Goal: Find specific page/section: Find specific page/section

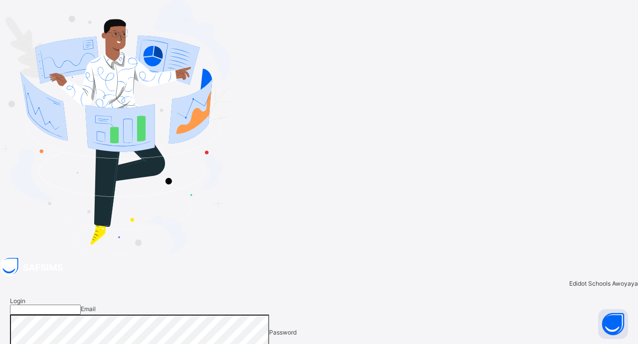
type input "**********"
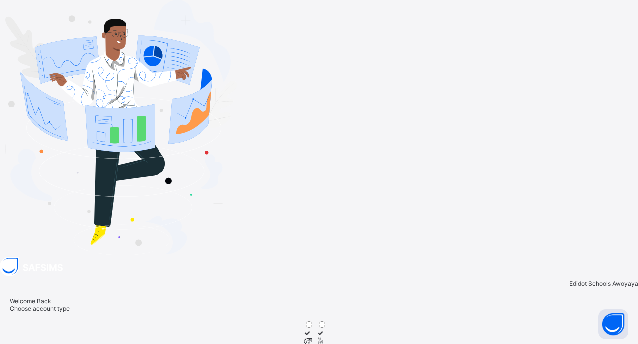
drag, startPoint x: 432, startPoint y: 164, endPoint x: 484, endPoint y: 228, distance: 82.3
click at [312, 328] on icon at bounding box center [307, 340] width 8 height 7
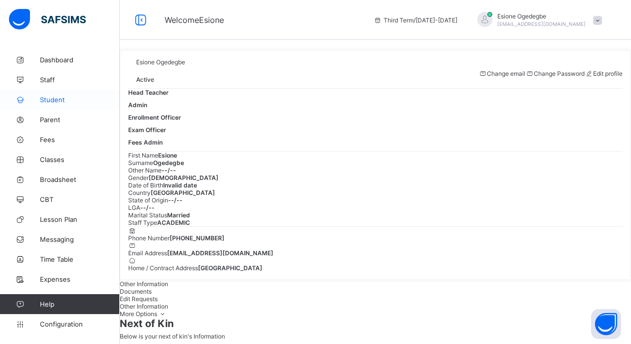
drag, startPoint x: 55, startPoint y: 97, endPoint x: 110, endPoint y: 108, distance: 55.4
click at [55, 97] on span "Student" at bounding box center [80, 100] width 80 height 8
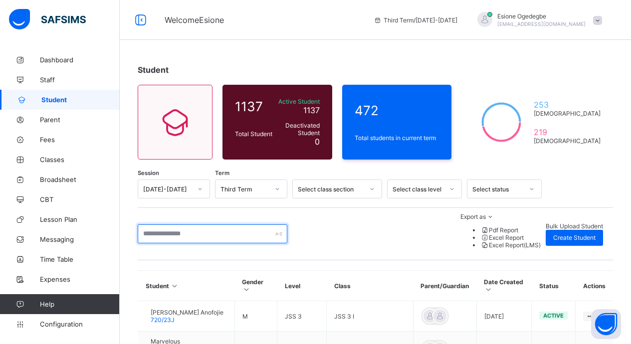
click at [196, 224] on input "text" at bounding box center [213, 233] width 150 height 19
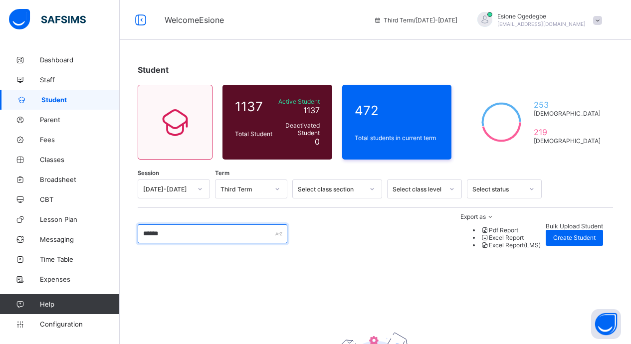
click at [186, 229] on input "******" at bounding box center [213, 233] width 150 height 19
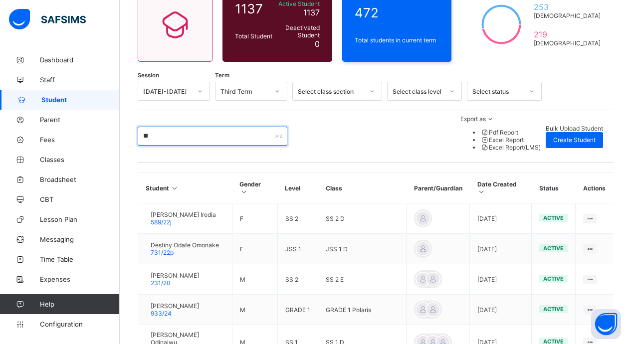
scroll to position [100, 0]
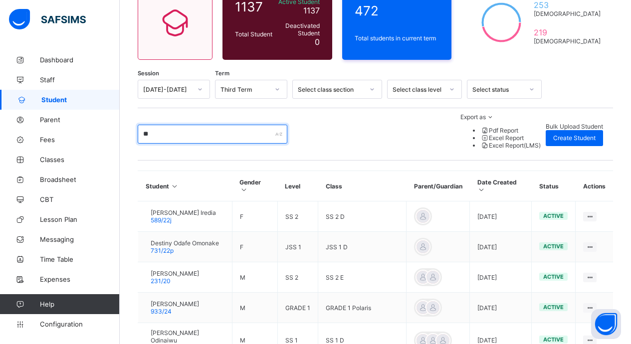
type input "*"
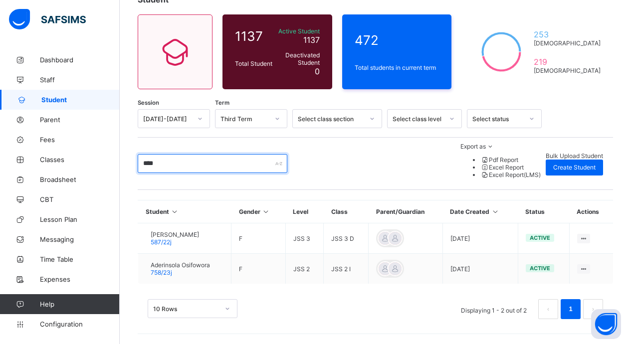
scroll to position [47, 0]
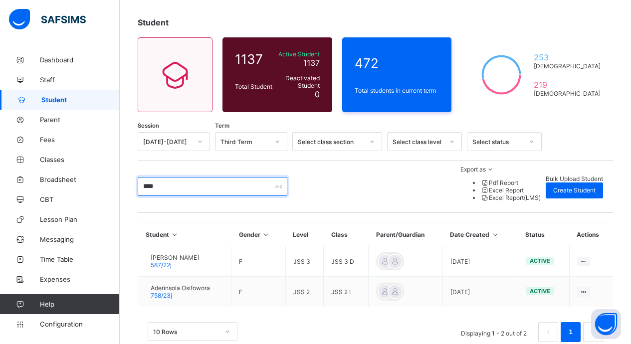
drag, startPoint x: 234, startPoint y: 178, endPoint x: 147, endPoint y: 176, distance: 87.3
click at [147, 177] on input "****" at bounding box center [213, 186] width 150 height 19
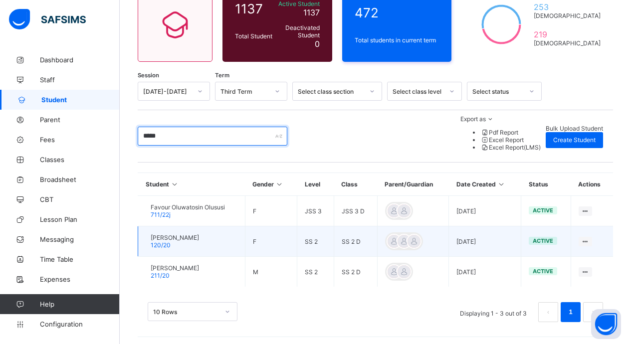
scroll to position [78, 0]
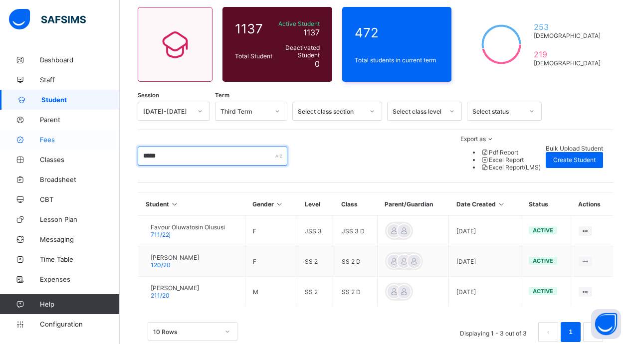
drag, startPoint x: 186, startPoint y: 141, endPoint x: 94, endPoint y: 148, distance: 92.0
click at [94, 148] on div "Welcome Esione Third Term / 2024-2025 Esione Ogedegbe esioges@gmail.com Dashboa…" at bounding box center [315, 144] width 631 height 445
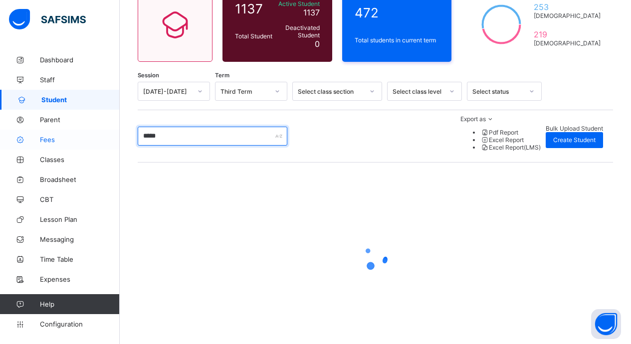
scroll to position [17, 0]
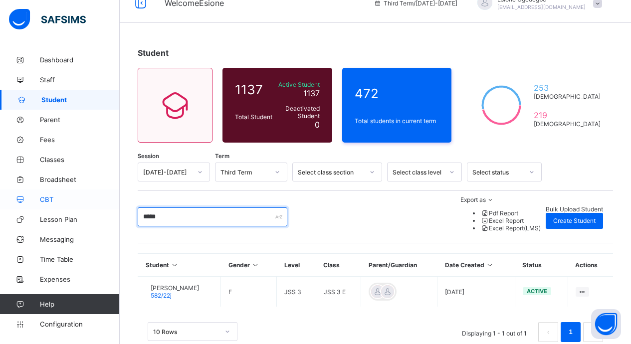
drag, startPoint x: 169, startPoint y: 202, endPoint x: 40, endPoint y: 201, distance: 128.6
click at [40, 201] on div "Welcome Esione Third Term / 2024-2025 Esione Ogedegbe esioges@gmail.com Dashboa…" at bounding box center [315, 175] width 631 height 384
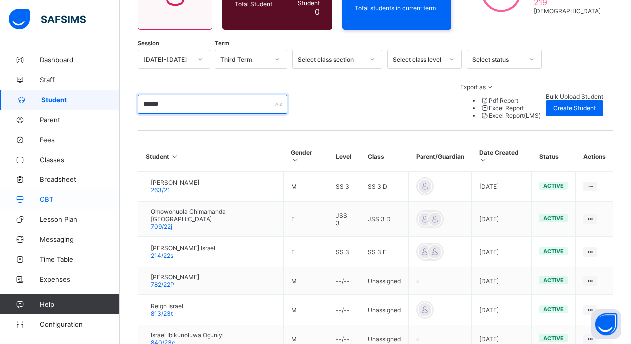
scroll to position [163, 0]
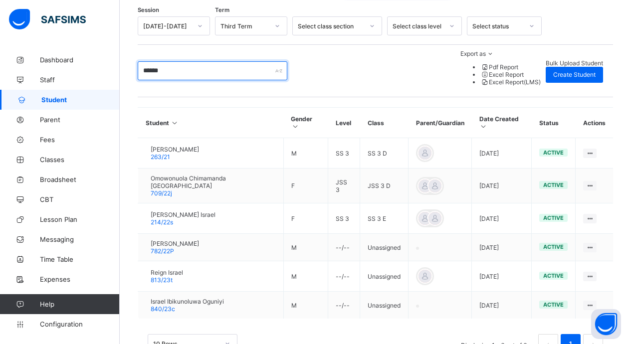
drag, startPoint x: 196, startPoint y: 60, endPoint x: 140, endPoint y: 65, distance: 56.1
click at [140, 65] on input "******" at bounding box center [213, 70] width 150 height 19
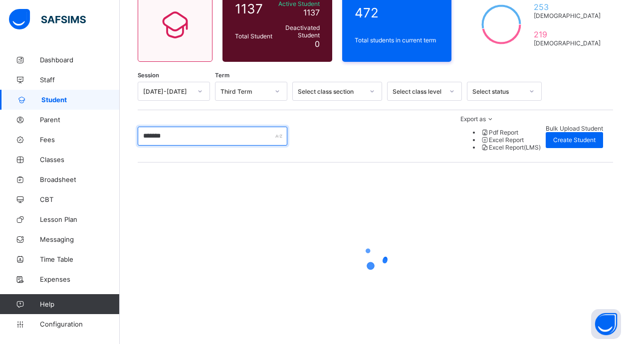
scroll to position [17, 0]
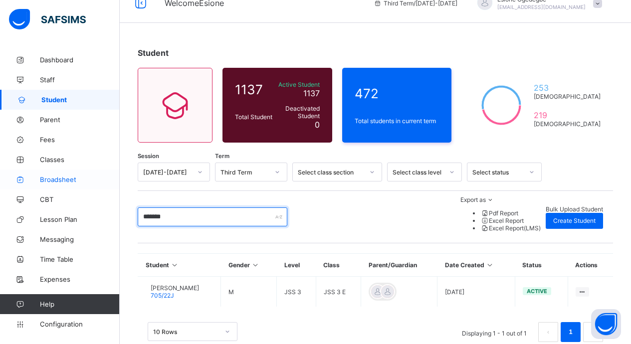
drag, startPoint x: 190, startPoint y: 208, endPoint x: 11, endPoint y: 183, distance: 180.8
click at [0, 180] on div "Welcome Esione Third Term / 2024-2025 Esione Ogedegbe esioges@gmail.com Dashboa…" at bounding box center [315, 175] width 631 height 384
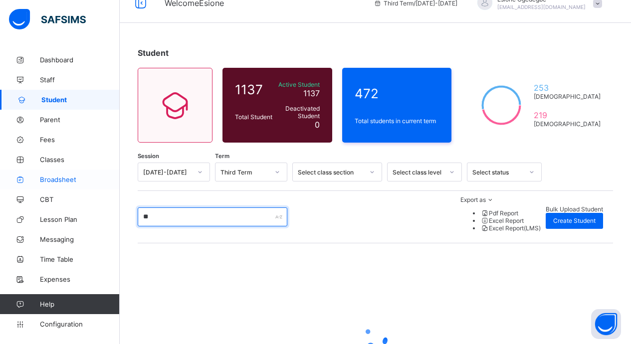
scroll to position [98, 0]
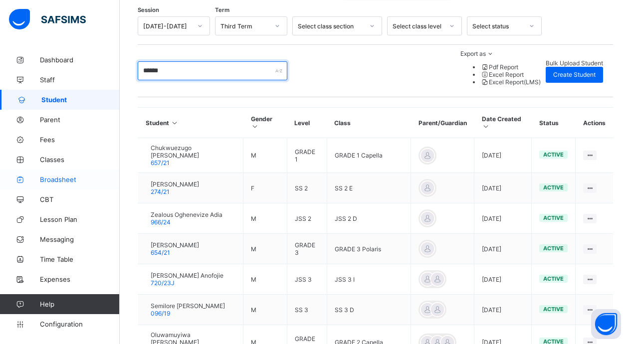
type input "*******"
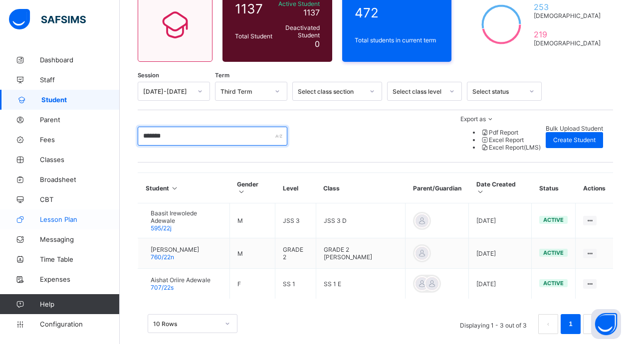
scroll to position [78, 0]
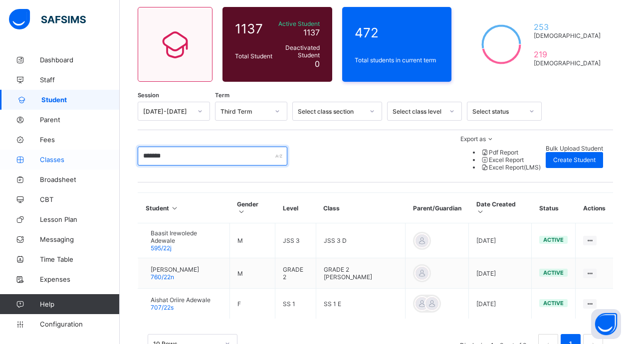
drag, startPoint x: 192, startPoint y: 145, endPoint x: 64, endPoint y: 154, distance: 129.0
click at [64, 154] on div "Welcome Esione Third Term / 2024-2025 Esione Ogedegbe esioges@gmail.com Dashboa…" at bounding box center [315, 150] width 631 height 457
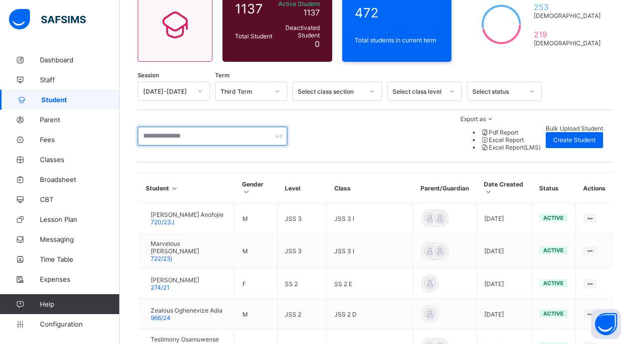
scroll to position [163, 0]
